Goal: Task Accomplishment & Management: Use online tool/utility

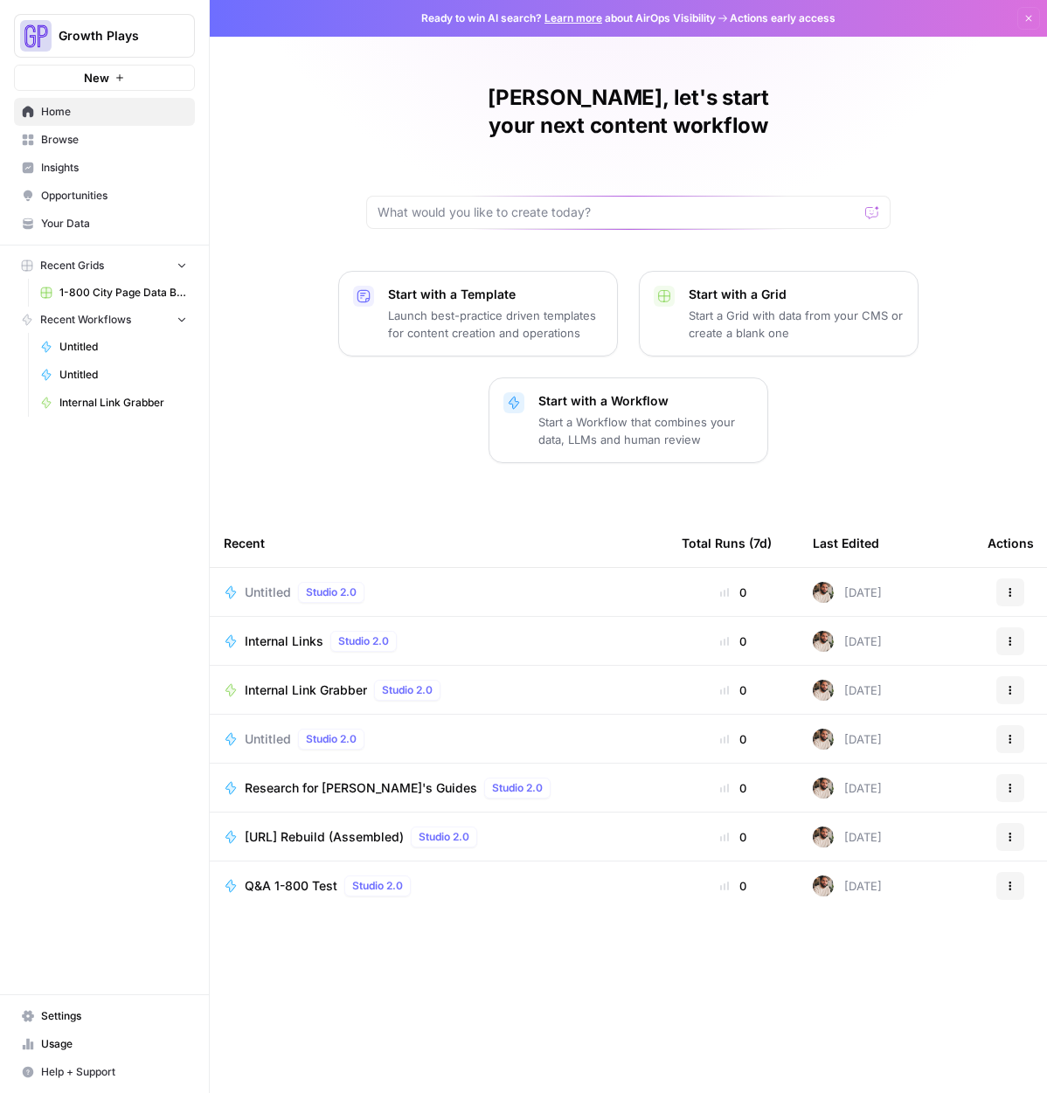
click at [617, 413] on p "Start a Workflow that combines your data, LLMs and human review" at bounding box center [645, 430] width 215 height 35
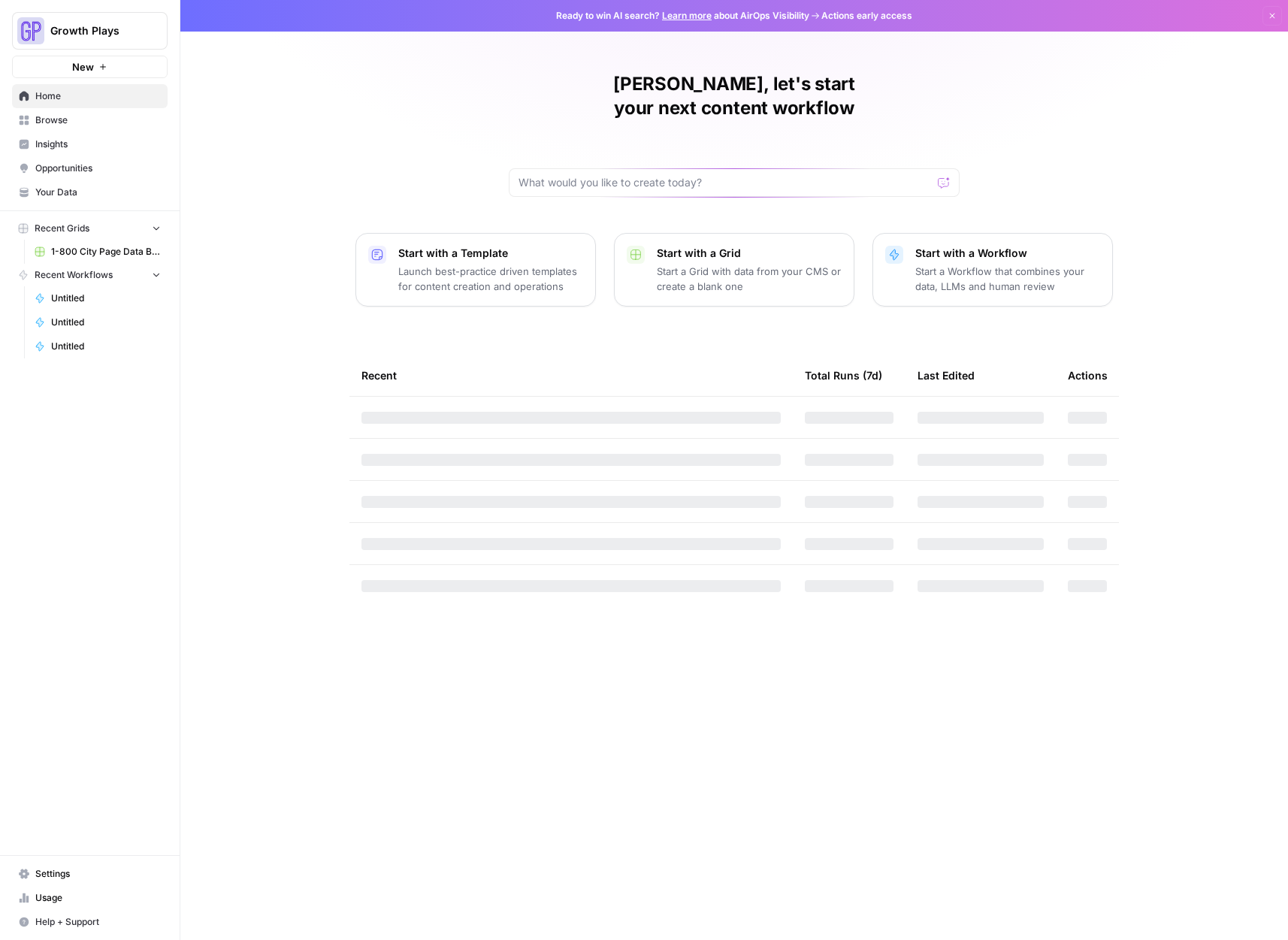
click at [787, 267] on p "Start a Grid with data from your CMS or create a blank one" at bounding box center [749, 279] width 185 height 30
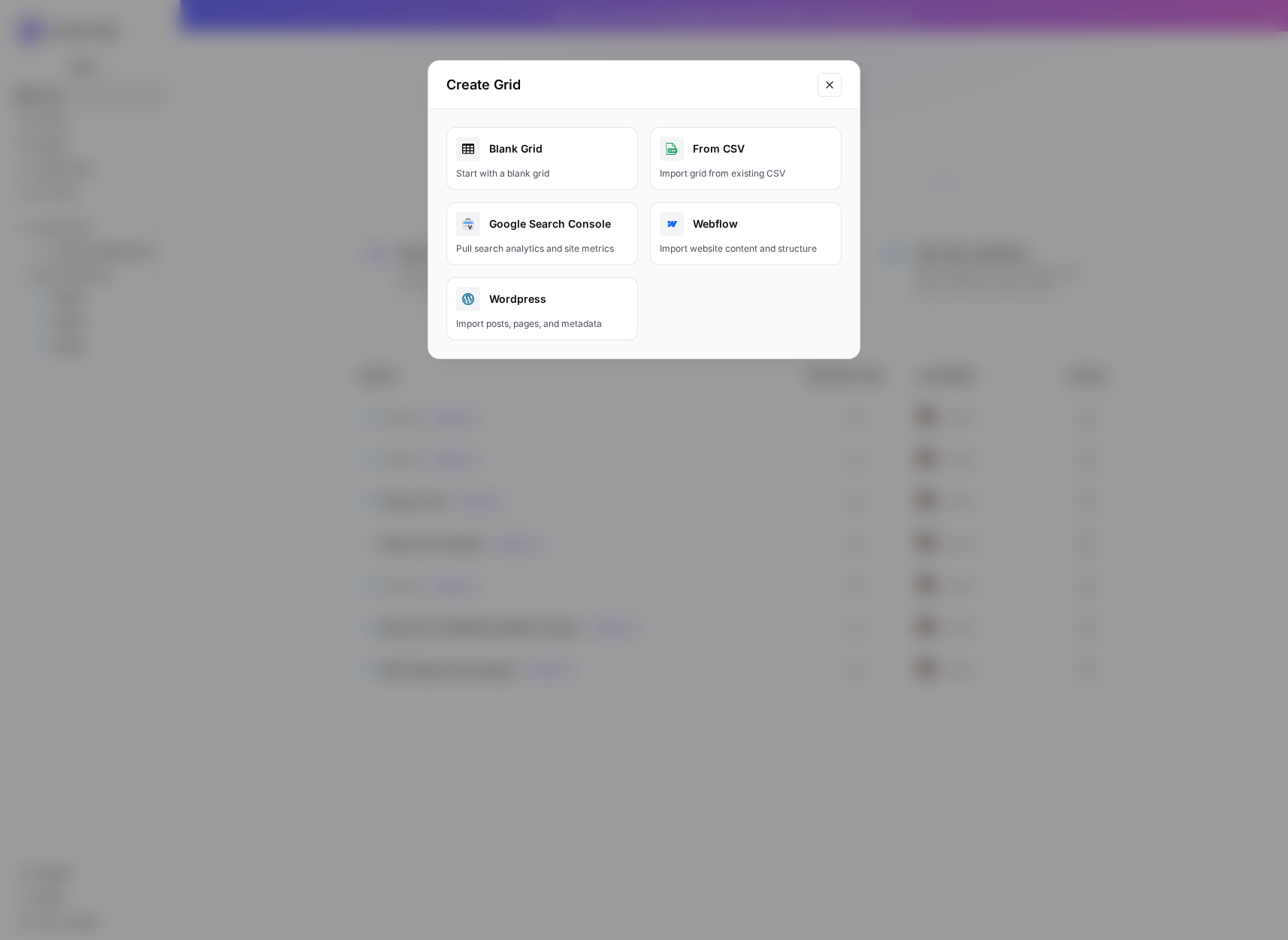
click at [822, 86] on button "Close modal" at bounding box center [830, 85] width 24 height 24
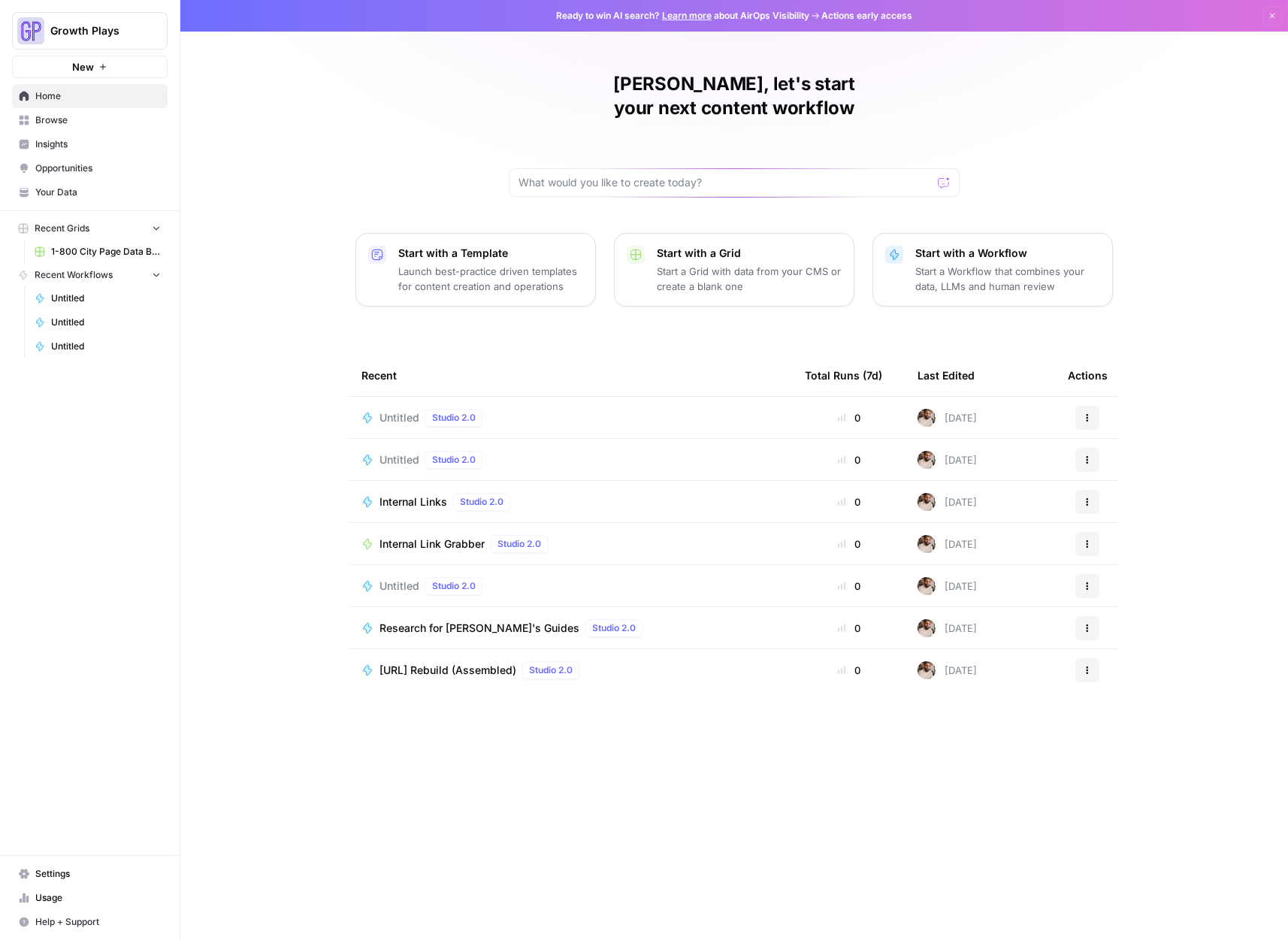
click at [40, 188] on span "Your Data" at bounding box center [98, 193] width 126 height 14
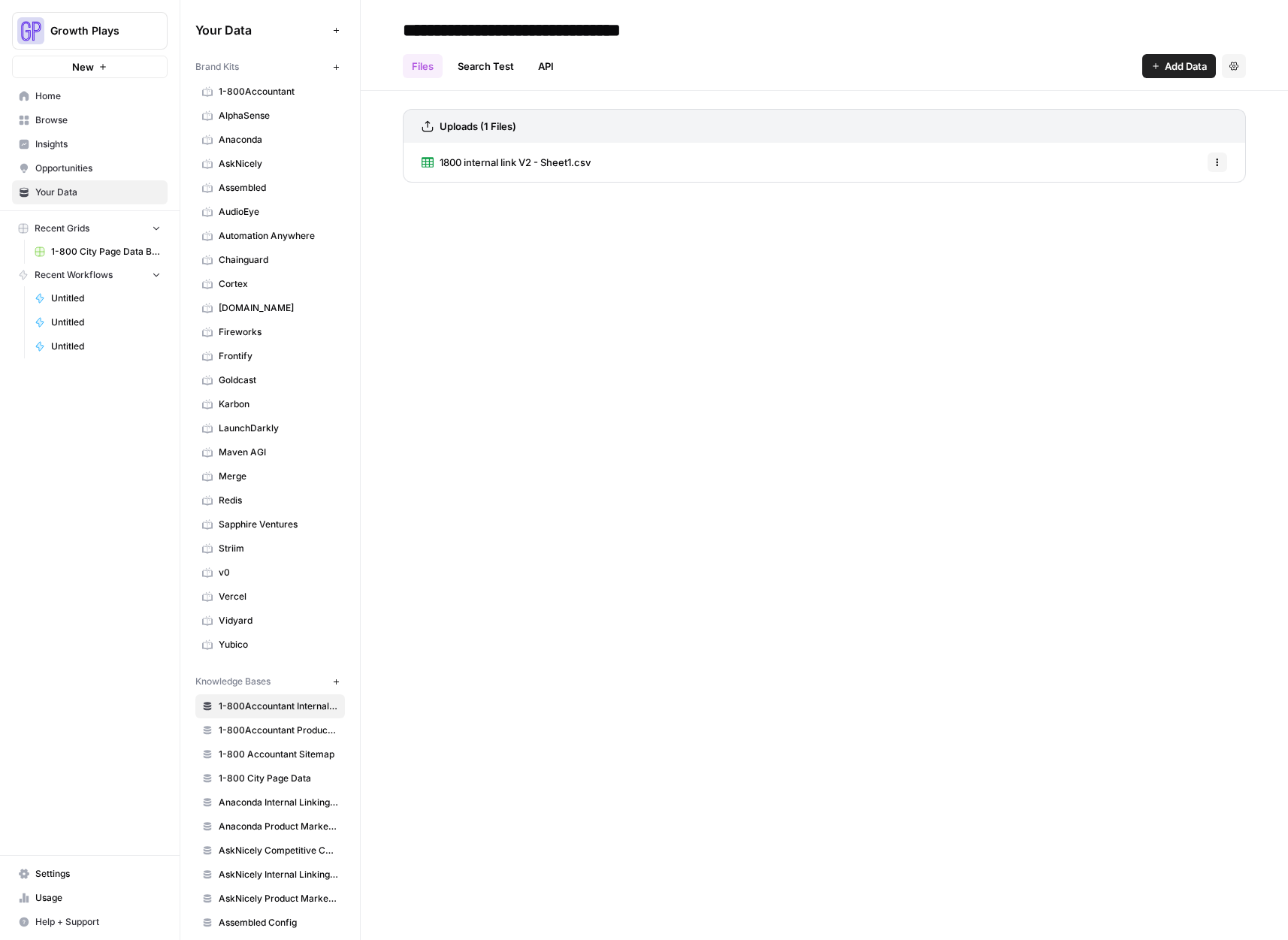
click at [231, 734] on span "1-800Accountant Product Marketing" at bounding box center [278, 731] width 120 height 14
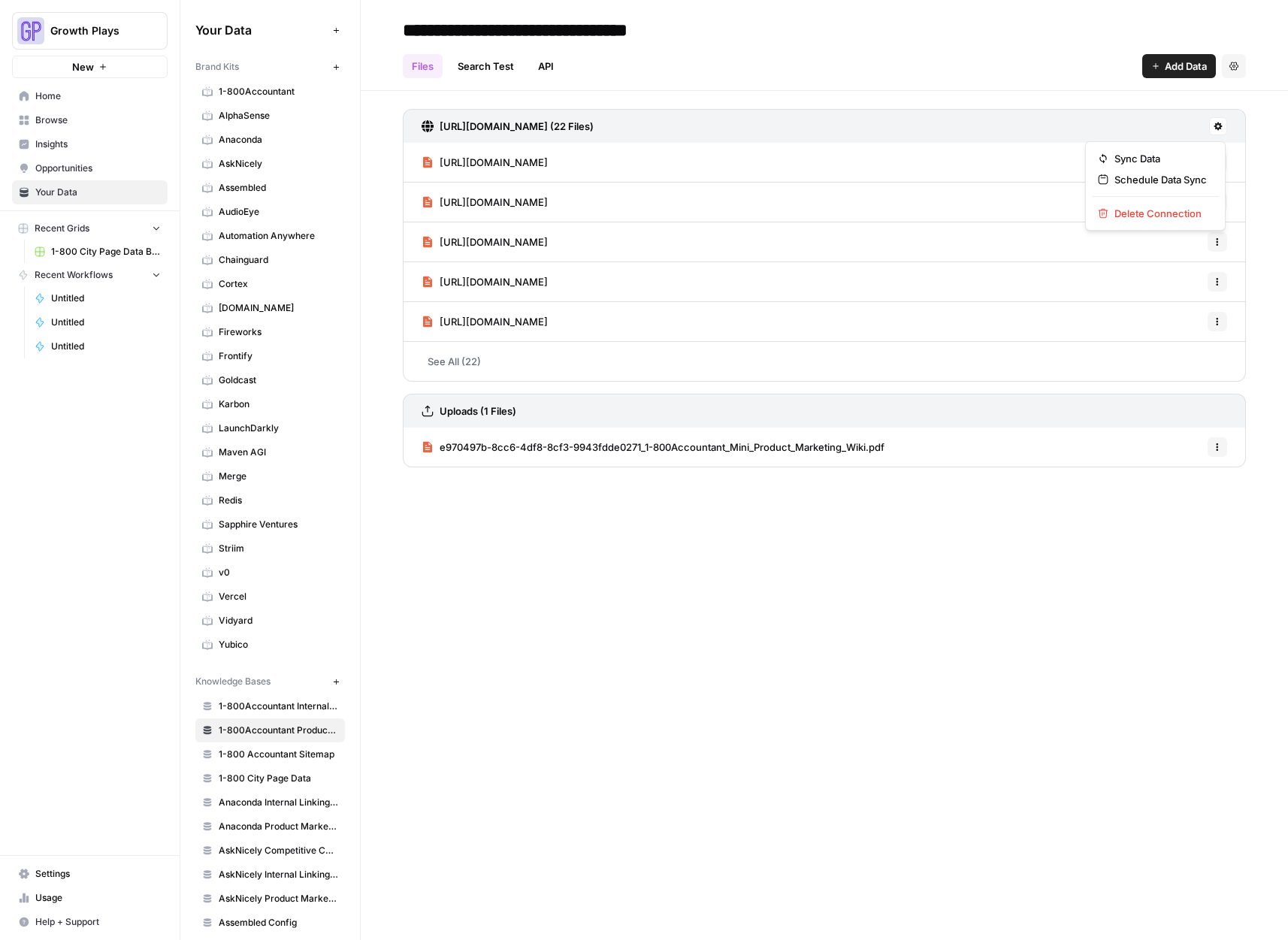
click at [1218, 125] on icon at bounding box center [1219, 126] width 9 height 9
click at [956, 80] on header "**********" at bounding box center [825, 46] width 928 height 91
click at [63, 100] on span "Home" at bounding box center [98, 96] width 126 height 14
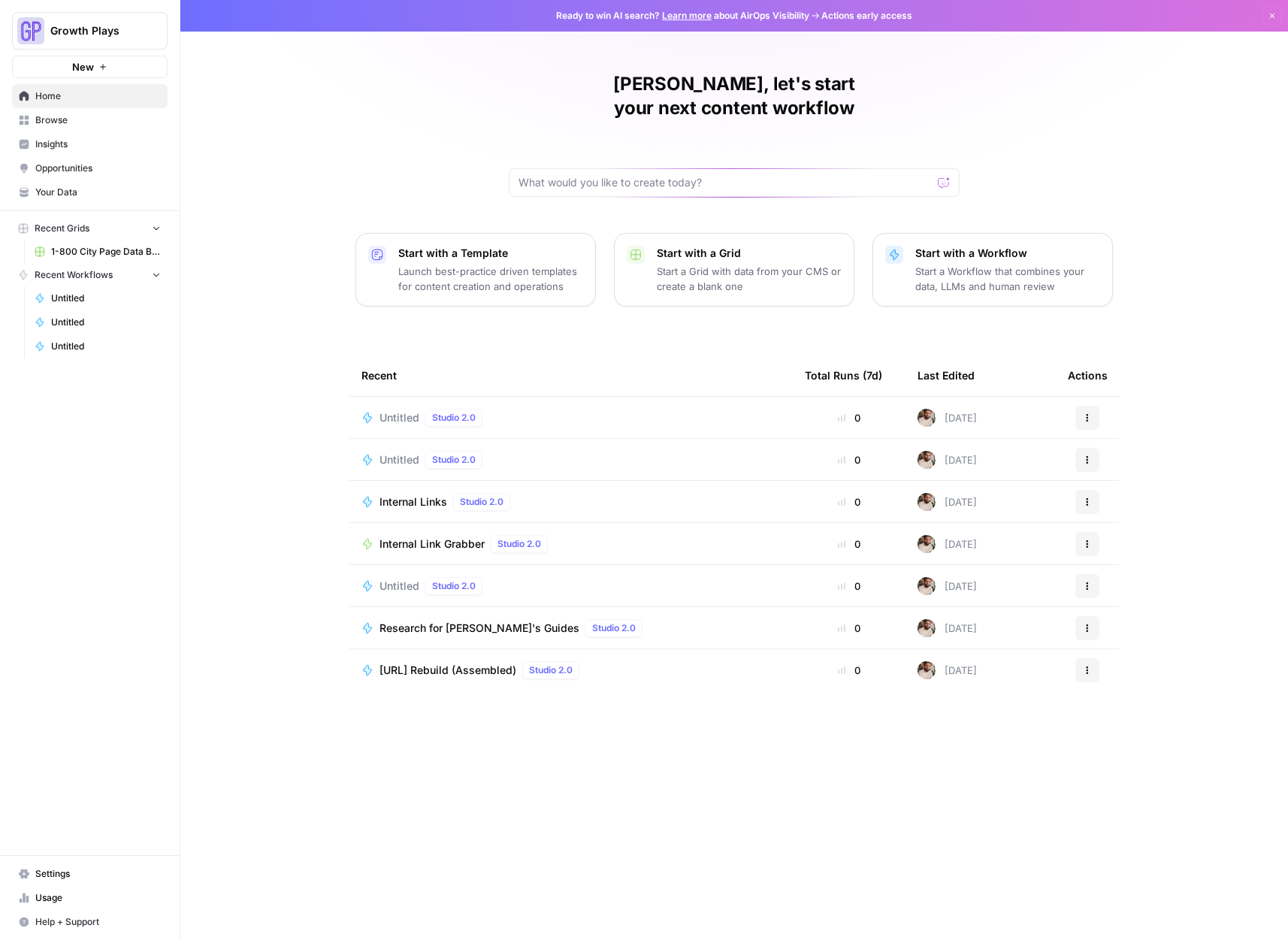
click at [712, 264] on p "Start a Grid with data from your CMS or create a blank one" at bounding box center [749, 279] width 185 height 30
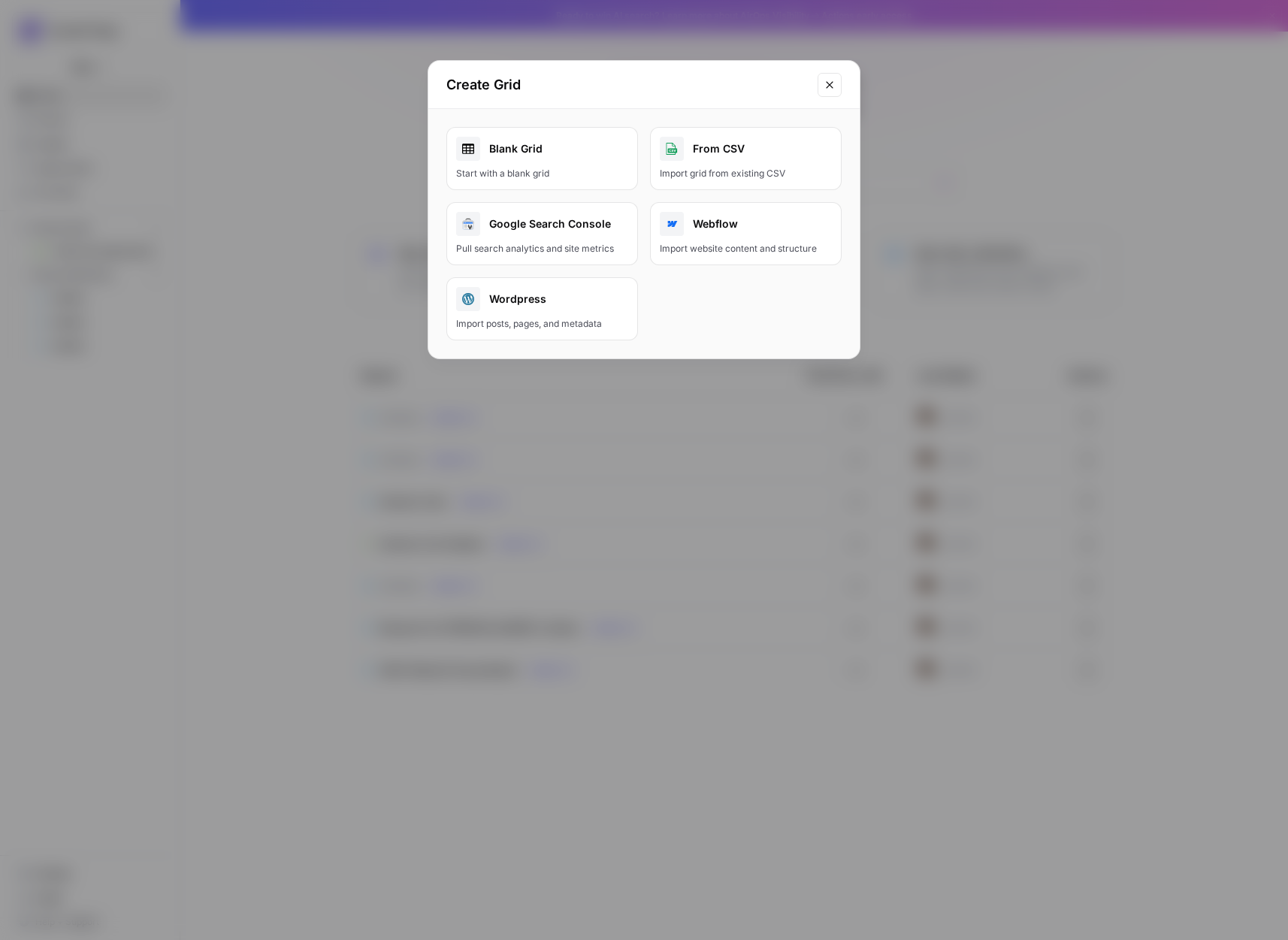
click at [482, 155] on div "Blank Grid" at bounding box center [543, 149] width 172 height 24
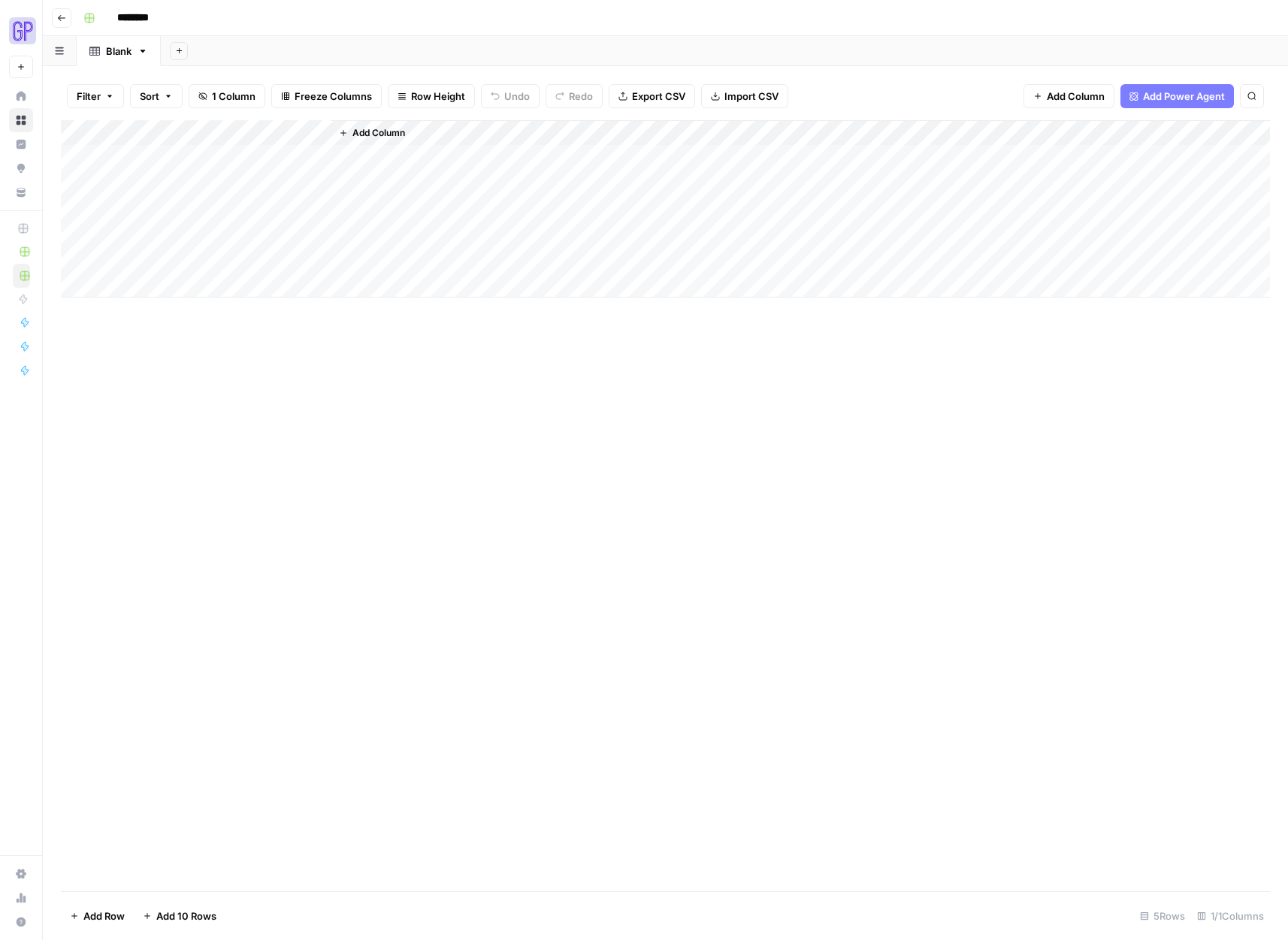
click at [1177, 96] on span "Add Power Agent" at bounding box center [1183, 95] width 82 height 15
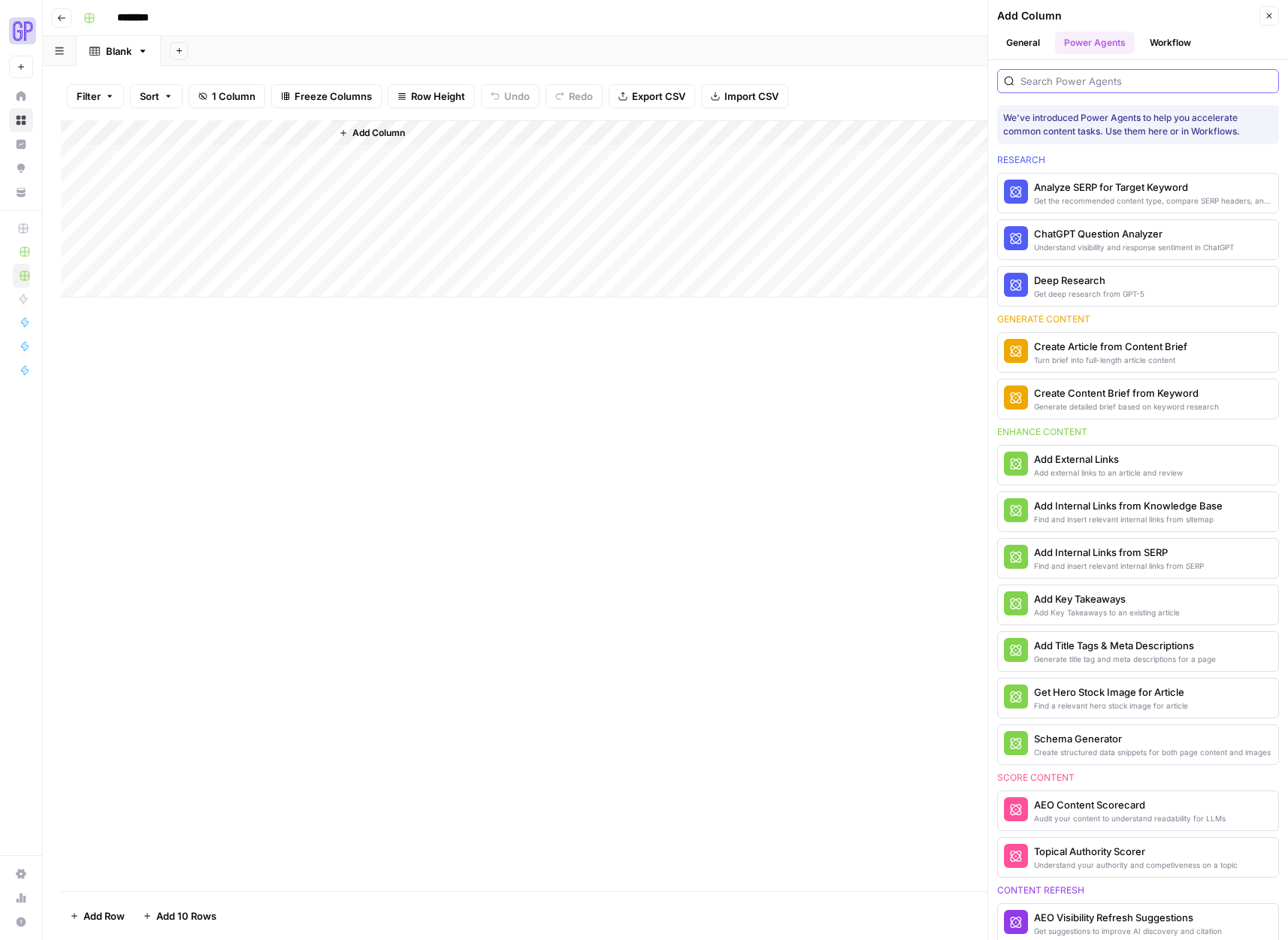
click at [1107, 81] on input "search" at bounding box center [1146, 81] width 252 height 15
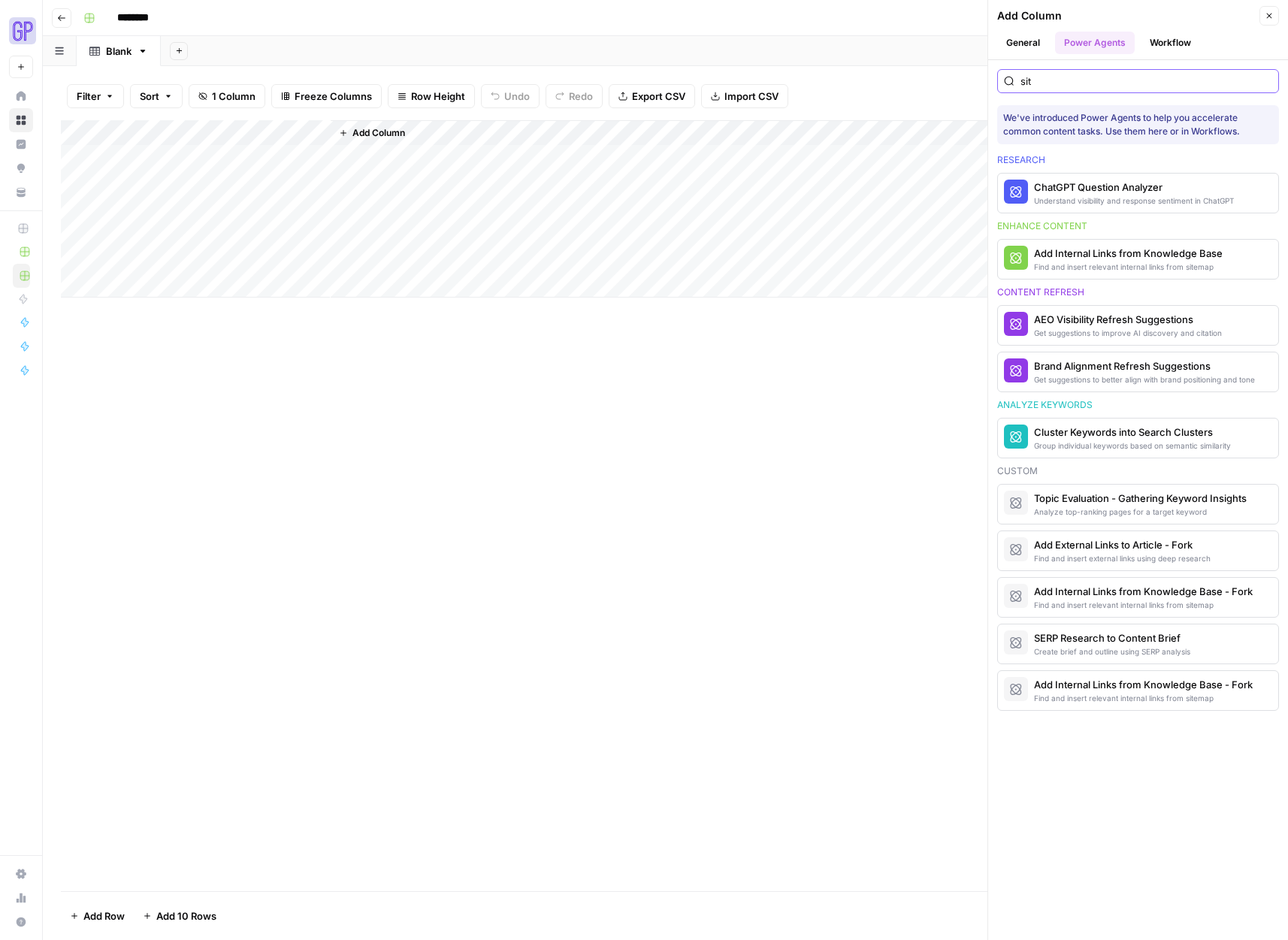
type input "site"
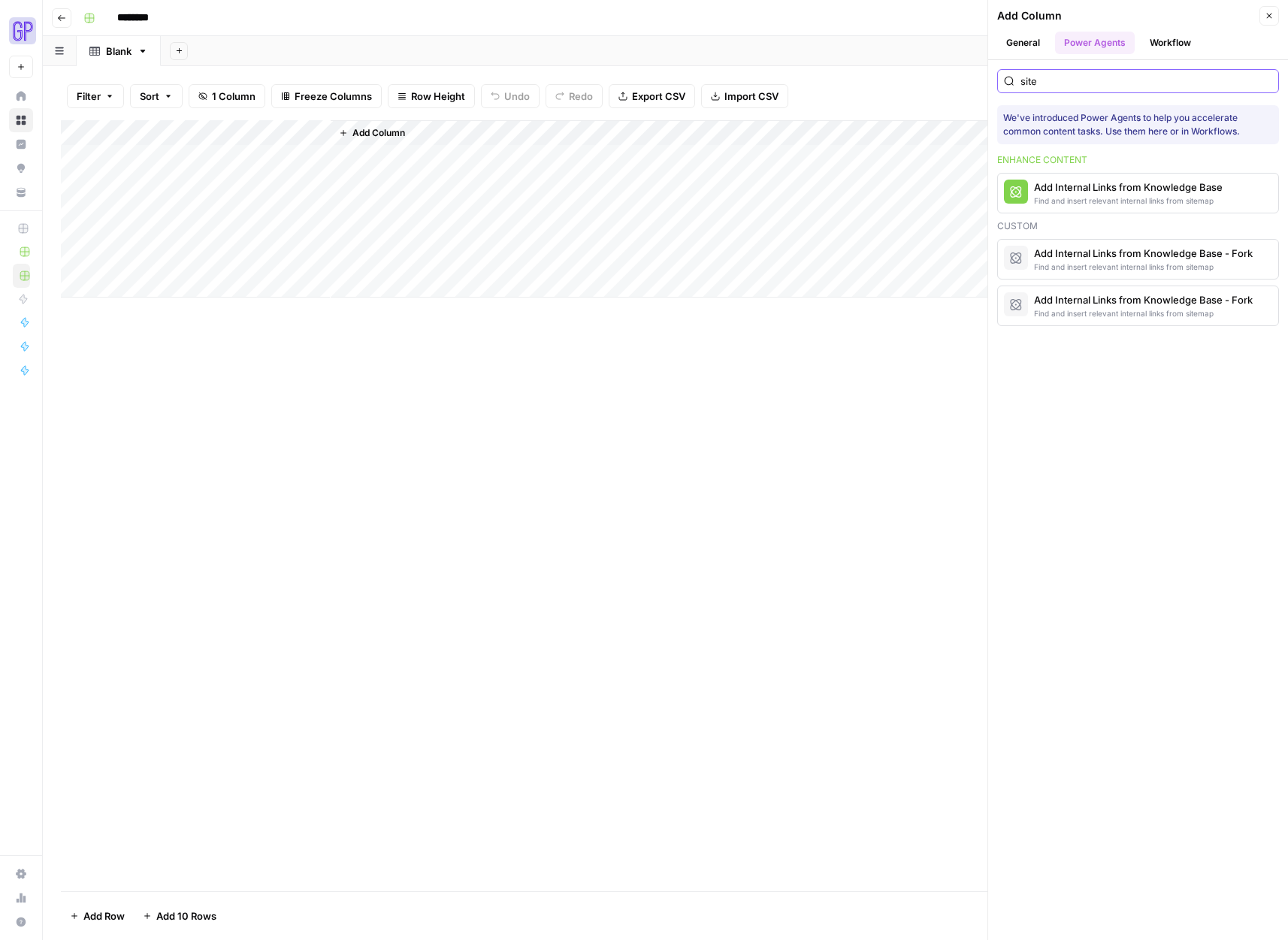
click at [1264, 82] on input "site" at bounding box center [1146, 81] width 252 height 15
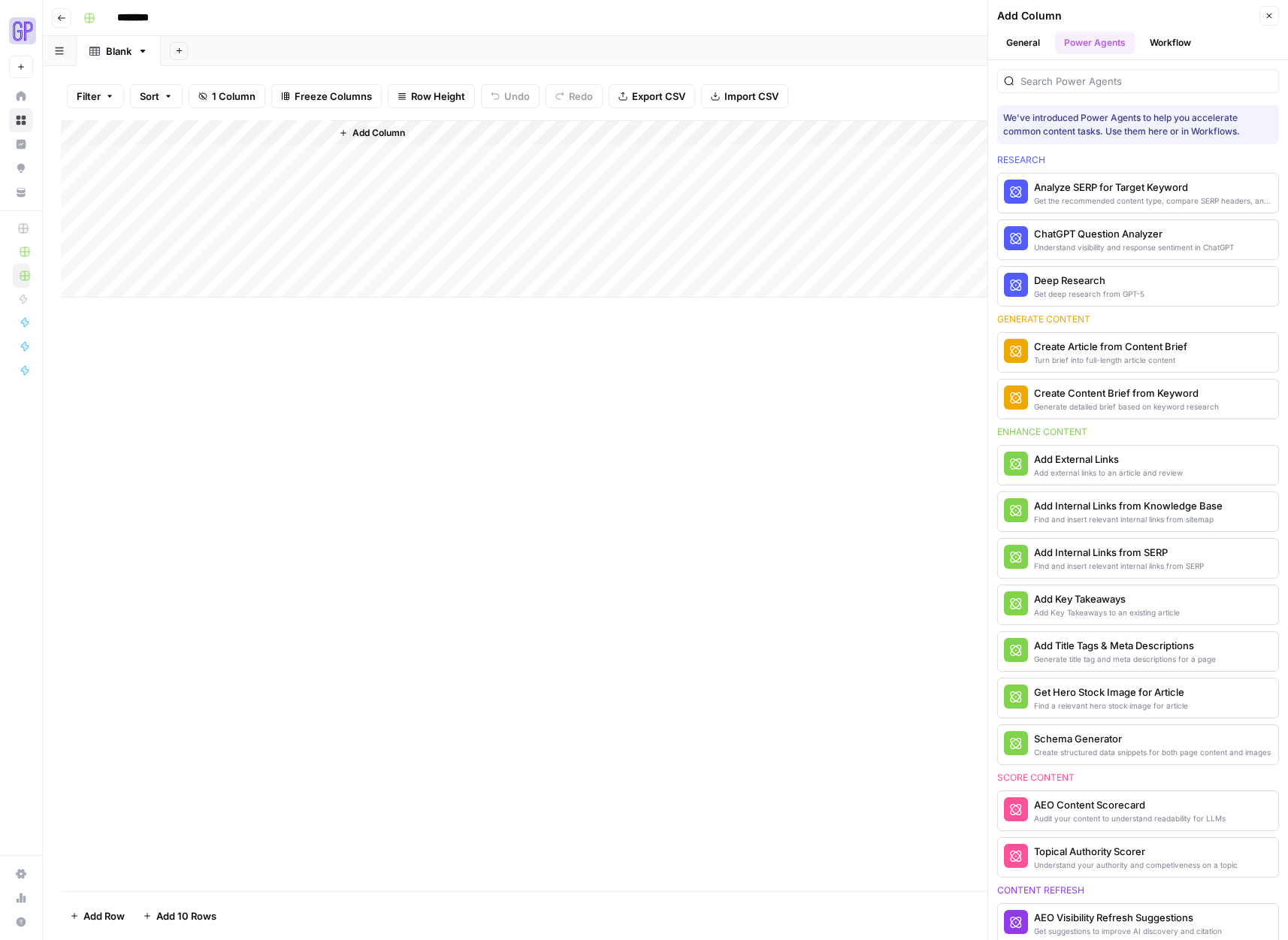
click at [1027, 45] on button "General" at bounding box center [1023, 43] width 52 height 22
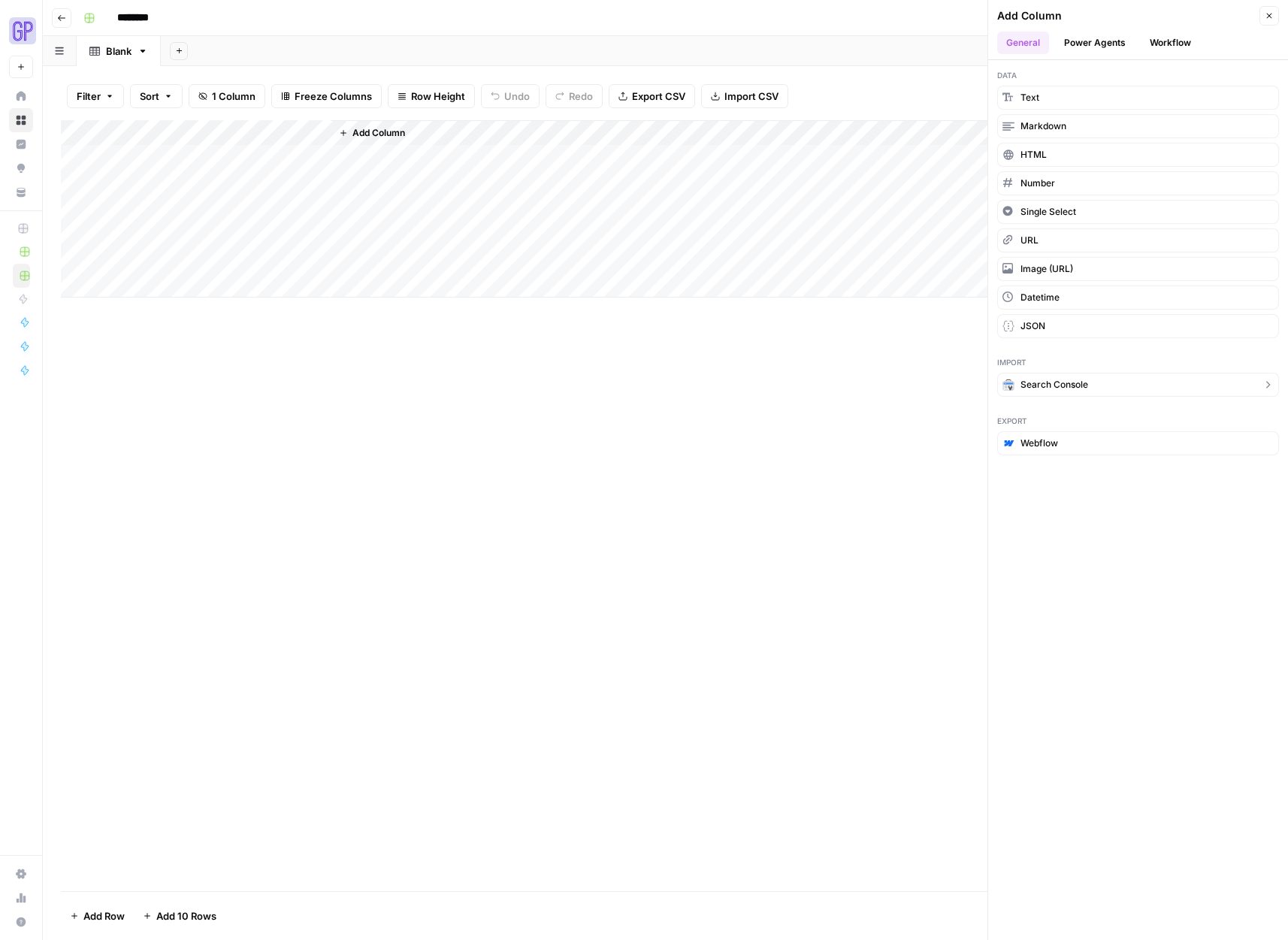
click at [1086, 388] on span "Search Console" at bounding box center [1054, 385] width 68 height 14
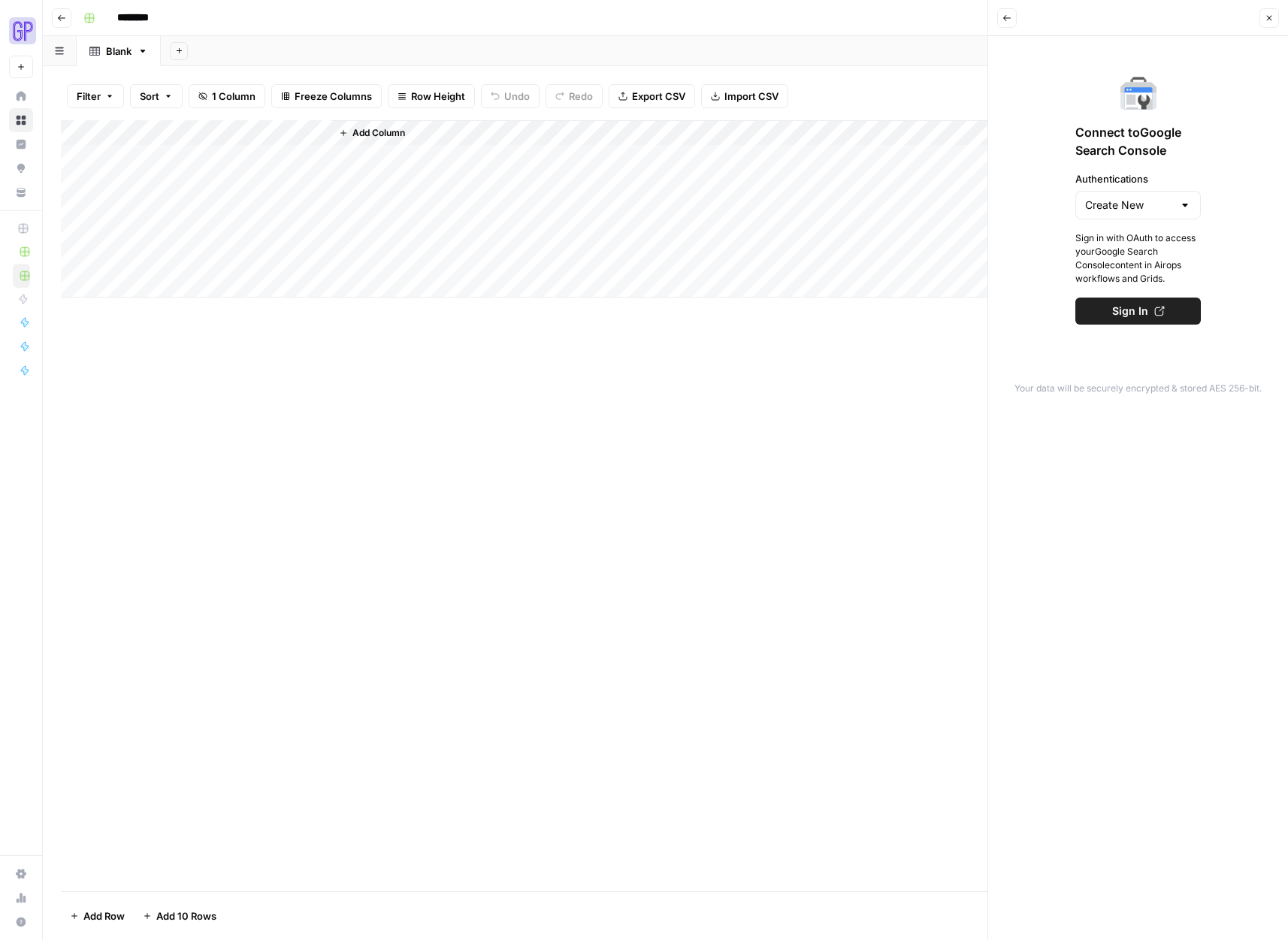
click at [1138, 218] on div "Create New" at bounding box center [1138, 205] width 126 height 28
type input "Create New"
click at [1047, 176] on div "Connect to Google Search Console Authentications Create New Sign in with OAuth …" at bounding box center [1138, 200] width 282 height 310
click at [1012, 25] on button "Back" at bounding box center [1007, 18] width 20 height 20
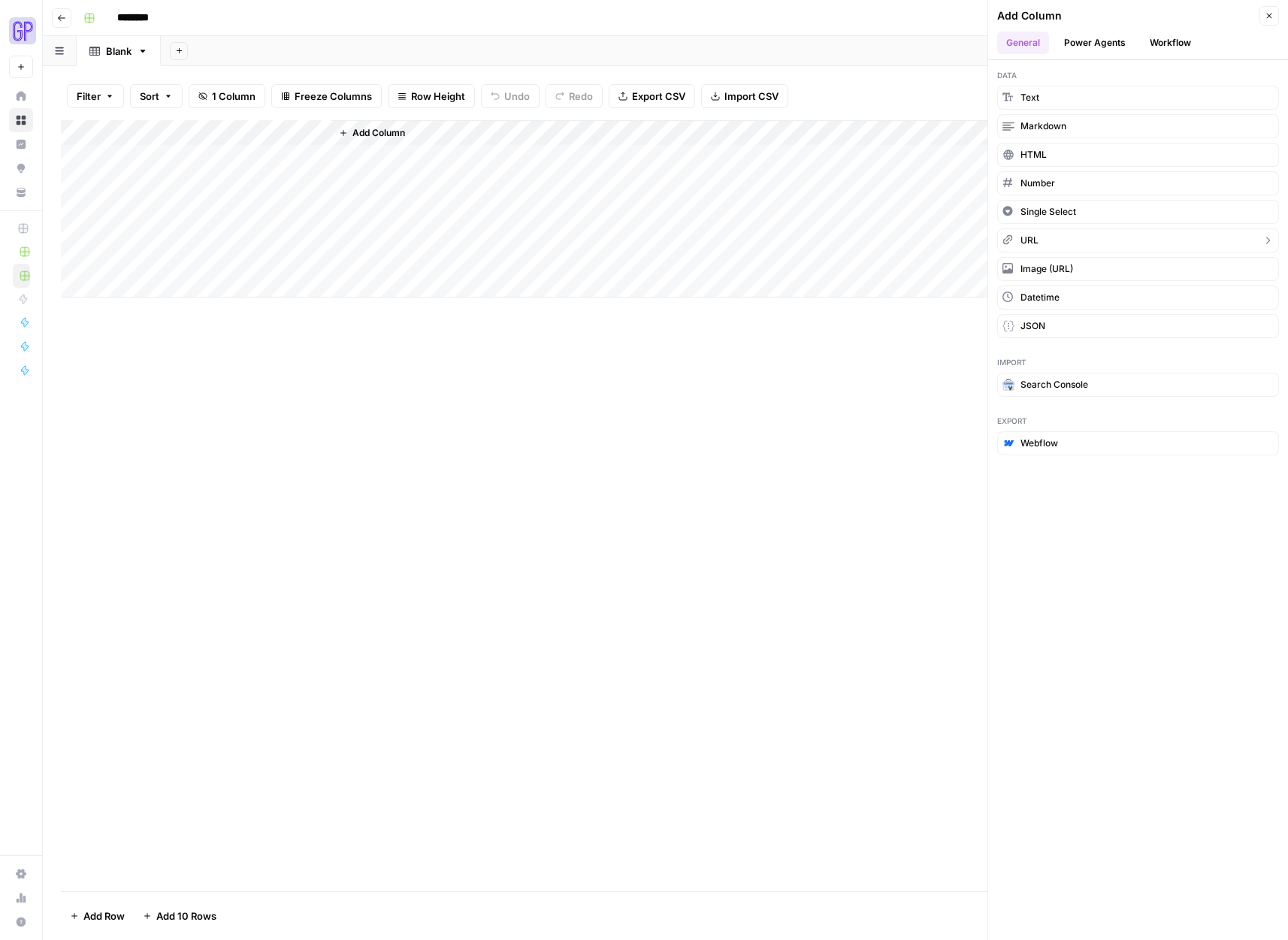
click at [1082, 243] on button "URL" at bounding box center [1138, 241] width 282 height 24
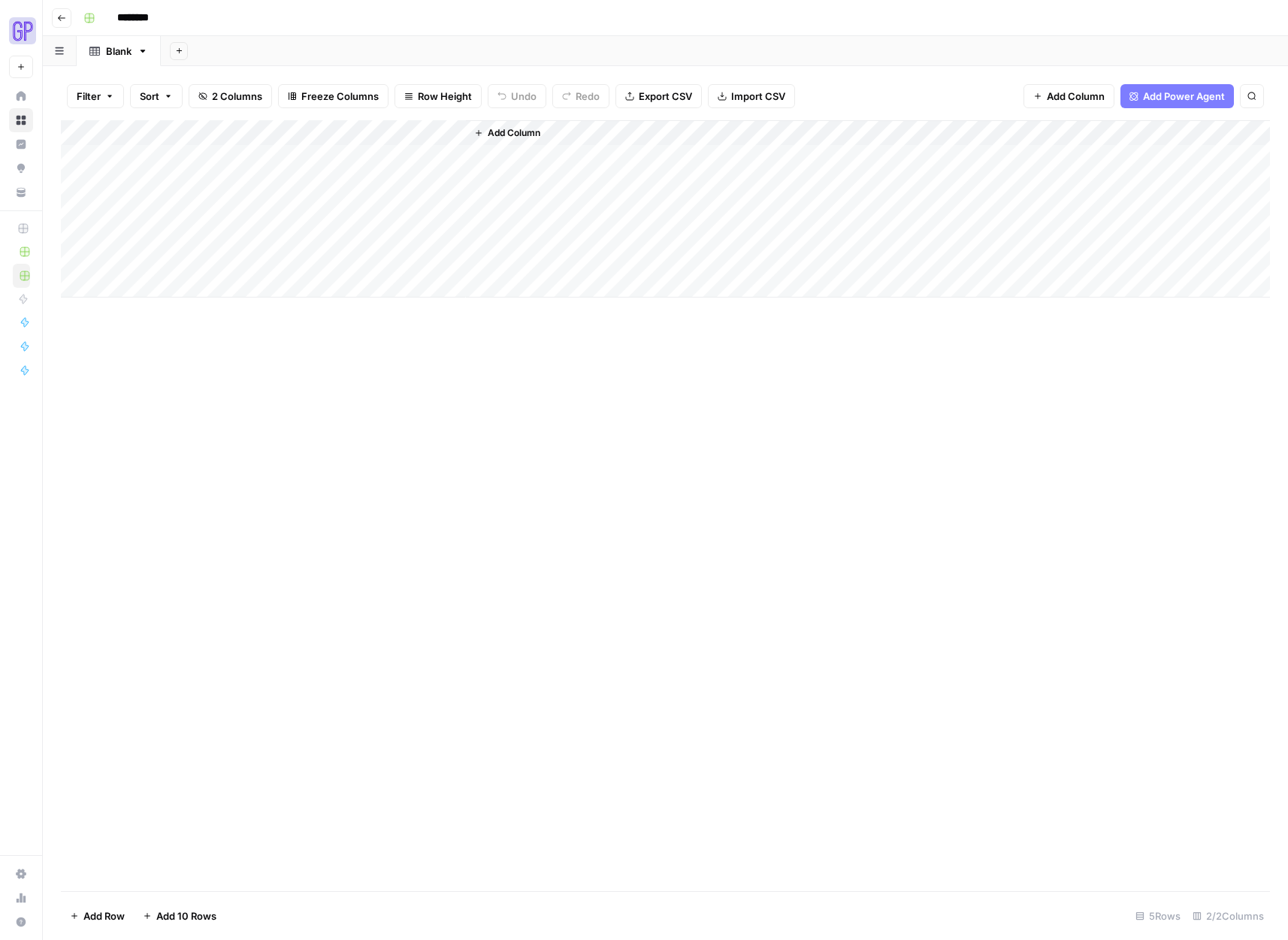
click at [408, 146] on div "Add Column" at bounding box center [665, 209] width 1209 height 177
click at [439, 134] on div "Add Column" at bounding box center [665, 209] width 1209 height 177
drag, startPoint x: 802, startPoint y: 439, endPoint x: 786, endPoint y: 425, distance: 21.3
click at [800, 437] on div "Add Column" at bounding box center [665, 506] width 1209 height 771
click at [546, 425] on div "Add Column" at bounding box center [665, 506] width 1209 height 771
